Goal: Check status: Check status

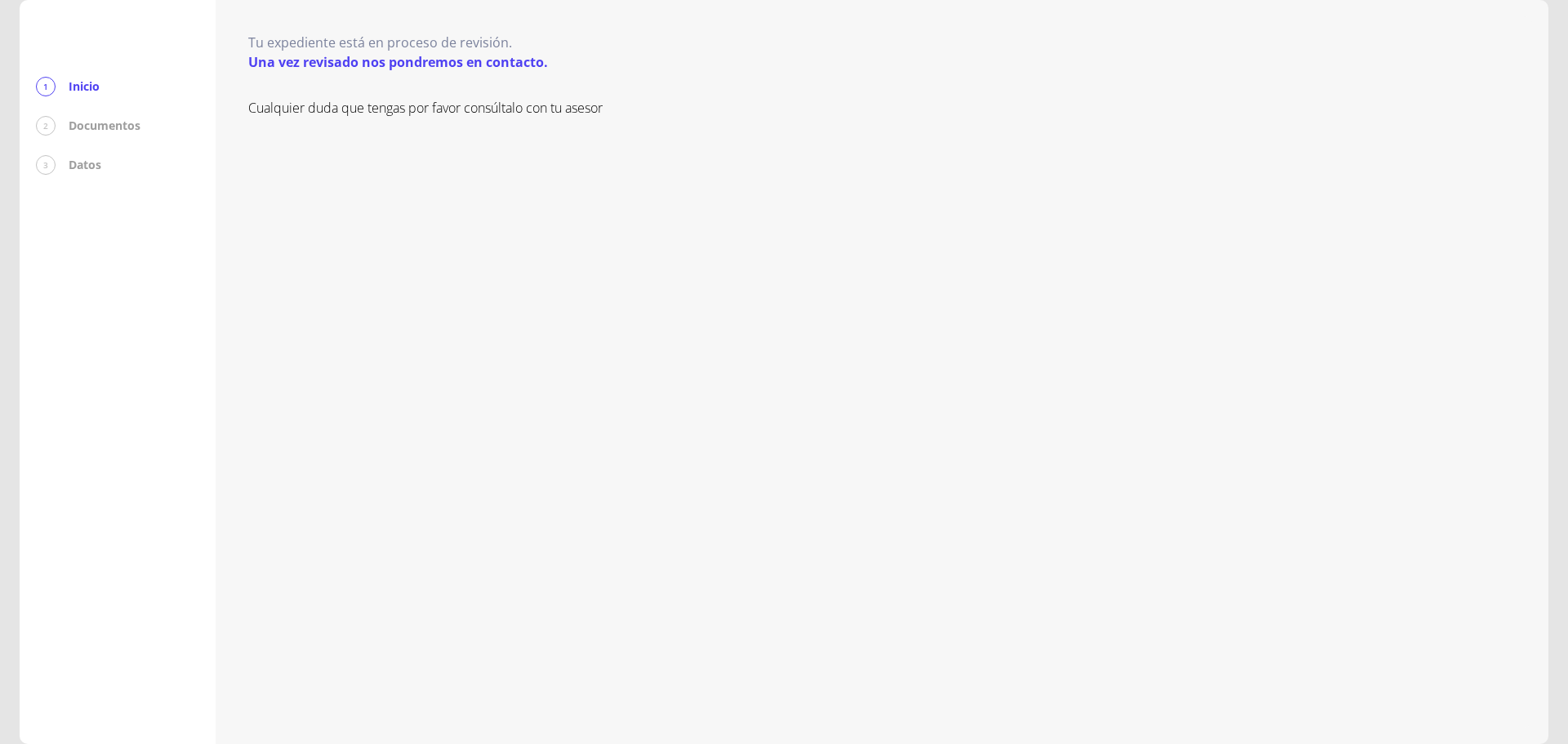
drag, startPoint x: 91, startPoint y: 135, endPoint x: 94, endPoint y: 80, distance: 55.1
click at [92, 131] on div "2 Documentos" at bounding box center [117, 126] width 163 height 20
drag, startPoint x: 85, startPoint y: 65, endPoint x: 325, endPoint y: 95, distance: 241.9
click at [87, 65] on div at bounding box center [117, 46] width 163 height 61
click at [384, 66] on p "Una vez revisado nos pondremos en contacto." at bounding box center [398, 62] width 300 height 20
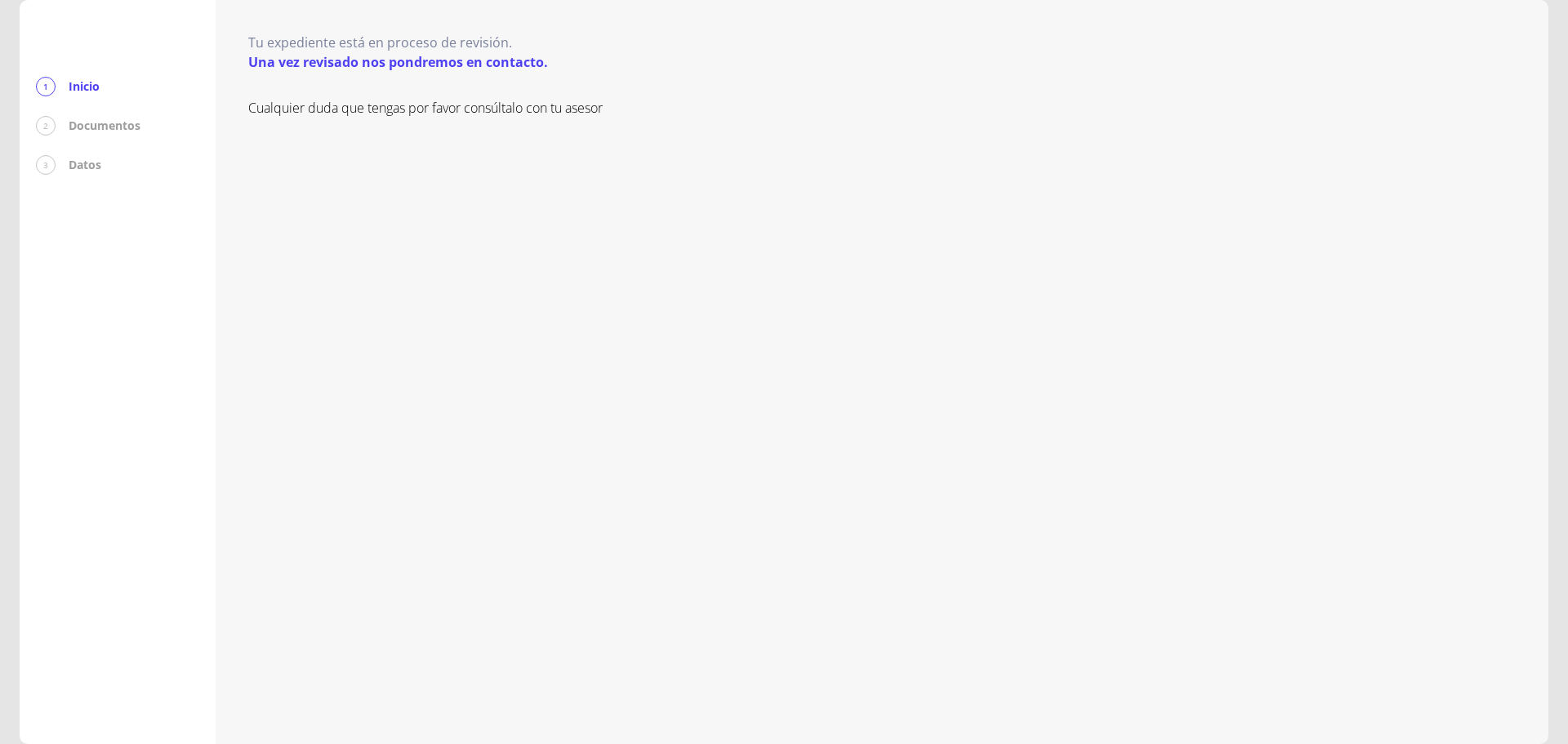
click at [377, 39] on p "Tu expediente está en proceso de revisión." at bounding box center [398, 42] width 300 height 20
click at [407, 76] on div "Tu expediente está en proceso de revisión. Una vez revisado nos pondremos en co…" at bounding box center [882, 372] width 1267 height 678
click at [399, 124] on div "Cualquier duda que tengas por favor consúltalo con tu asesor" at bounding box center [882, 405] width 1267 height 613
drag, startPoint x: 295, startPoint y: 94, endPoint x: 226, endPoint y: 91, distance: 69.1
click at [293, 94] on div "Tu expediente está en proceso de revisión. Una vez revisado nos pondremos en co…" at bounding box center [882, 372] width 1267 height 678
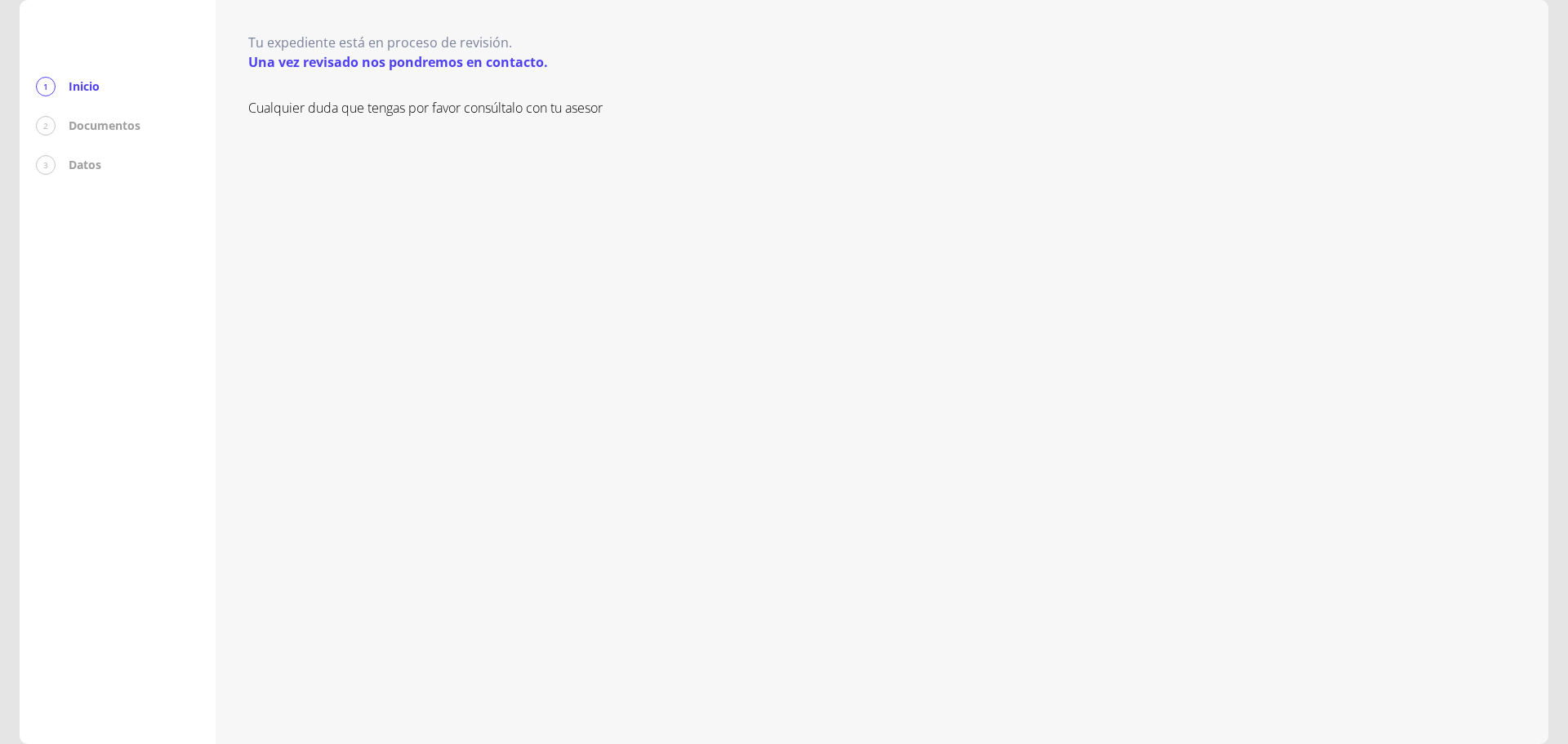
click at [132, 124] on p "Documentos" at bounding box center [104, 126] width 72 height 16
drag, startPoint x: 114, startPoint y: 164, endPoint x: 95, endPoint y: 0, distance: 165.1
click at [110, 151] on div "1 Inicio 2 Documentos 3 Datos" at bounding box center [117, 126] width 163 height 98
